Goal: Navigation & Orientation: Find specific page/section

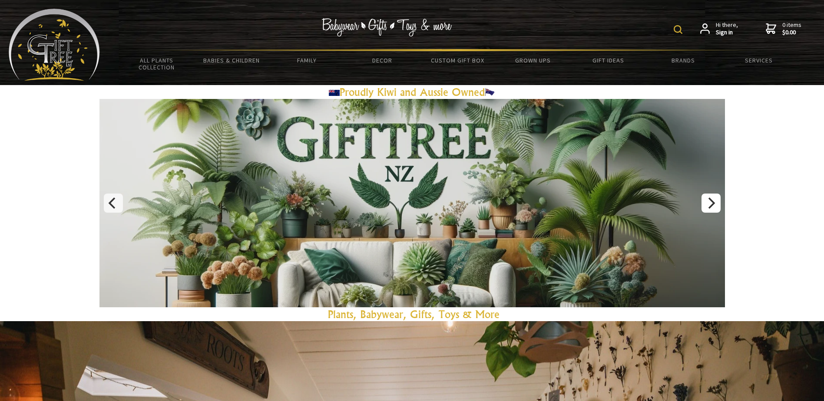
click at [712, 204] on icon "Next" at bounding box center [710, 203] width 11 height 11
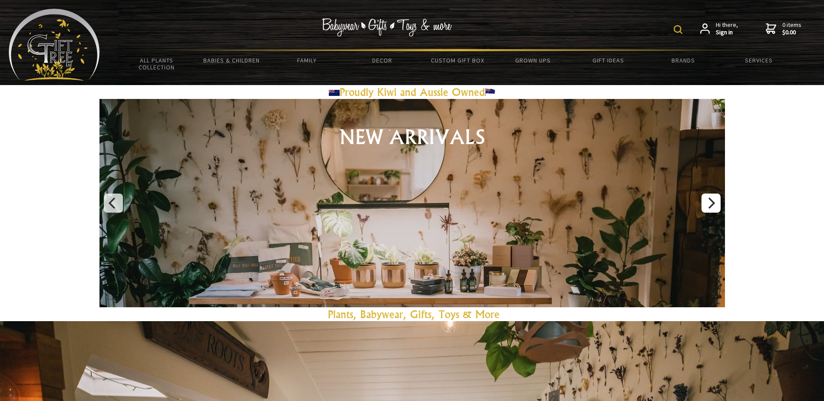
click at [710, 204] on icon "Next" at bounding box center [710, 203] width 11 height 11
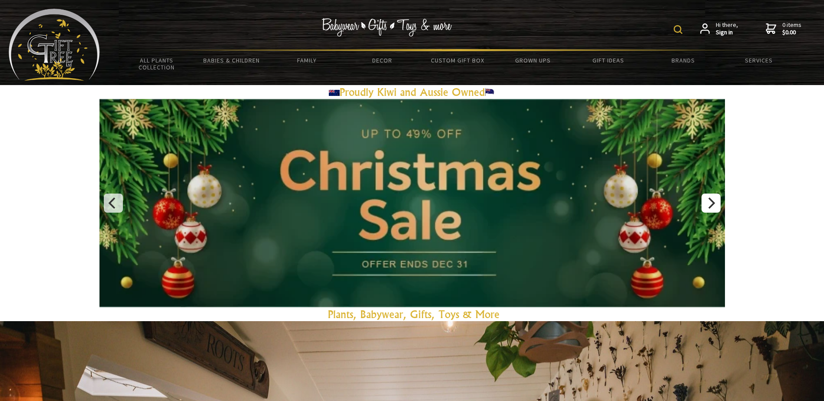
click at [710, 204] on icon "Next" at bounding box center [710, 203] width 11 height 11
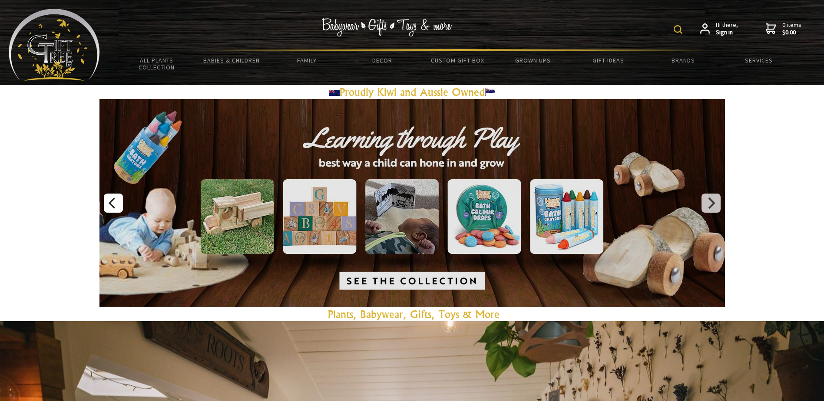
click at [113, 203] on icon "Previous" at bounding box center [112, 203] width 11 height 11
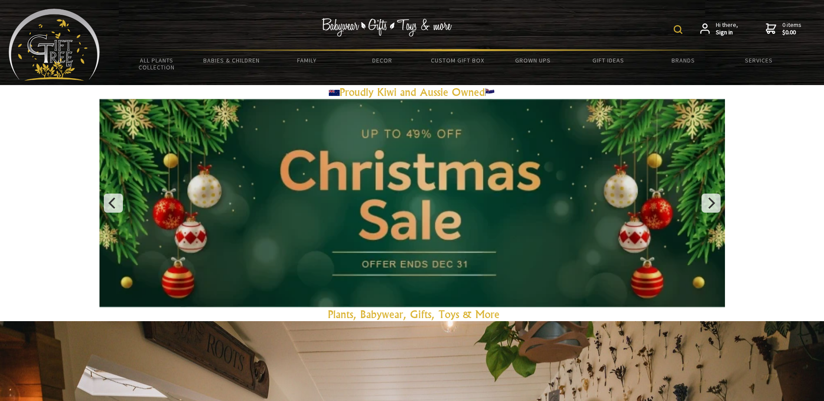
click at [399, 171] on link at bounding box center [411, 203] width 625 height 208
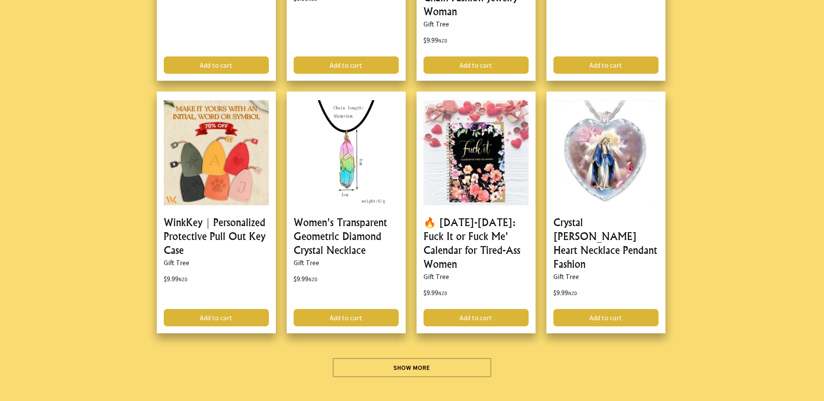
scroll to position [2563, 0]
